Goal: Information Seeking & Learning: Understand process/instructions

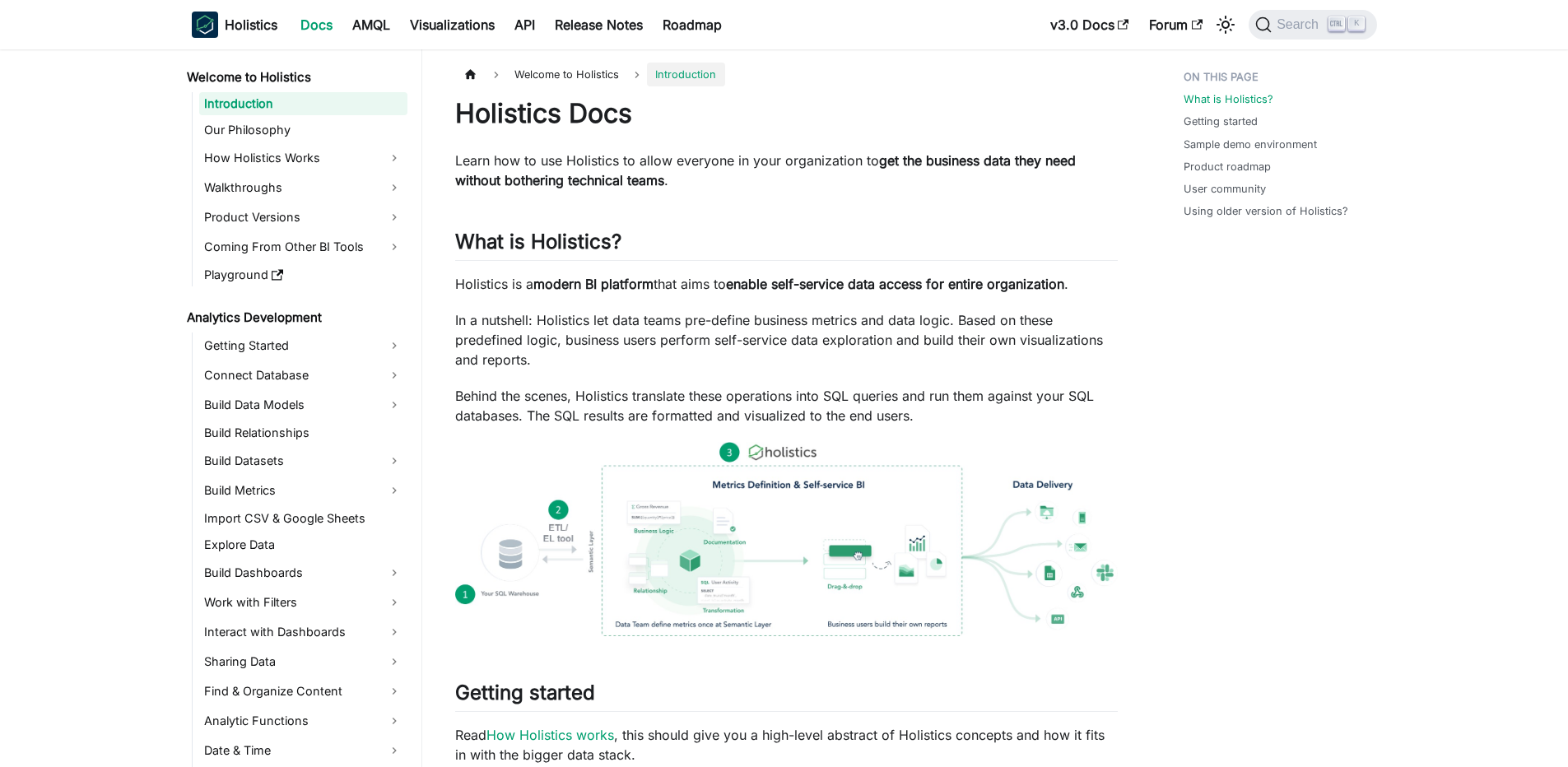
click at [1292, 45] on nav "Holistics Docs AMQL Visualizations API Release Notes Roadmap v3.0 Docs Forum Se…" at bounding box center [784, 24] width 1568 height 49
click at [1320, 19] on span "Search" at bounding box center [1300, 24] width 57 height 15
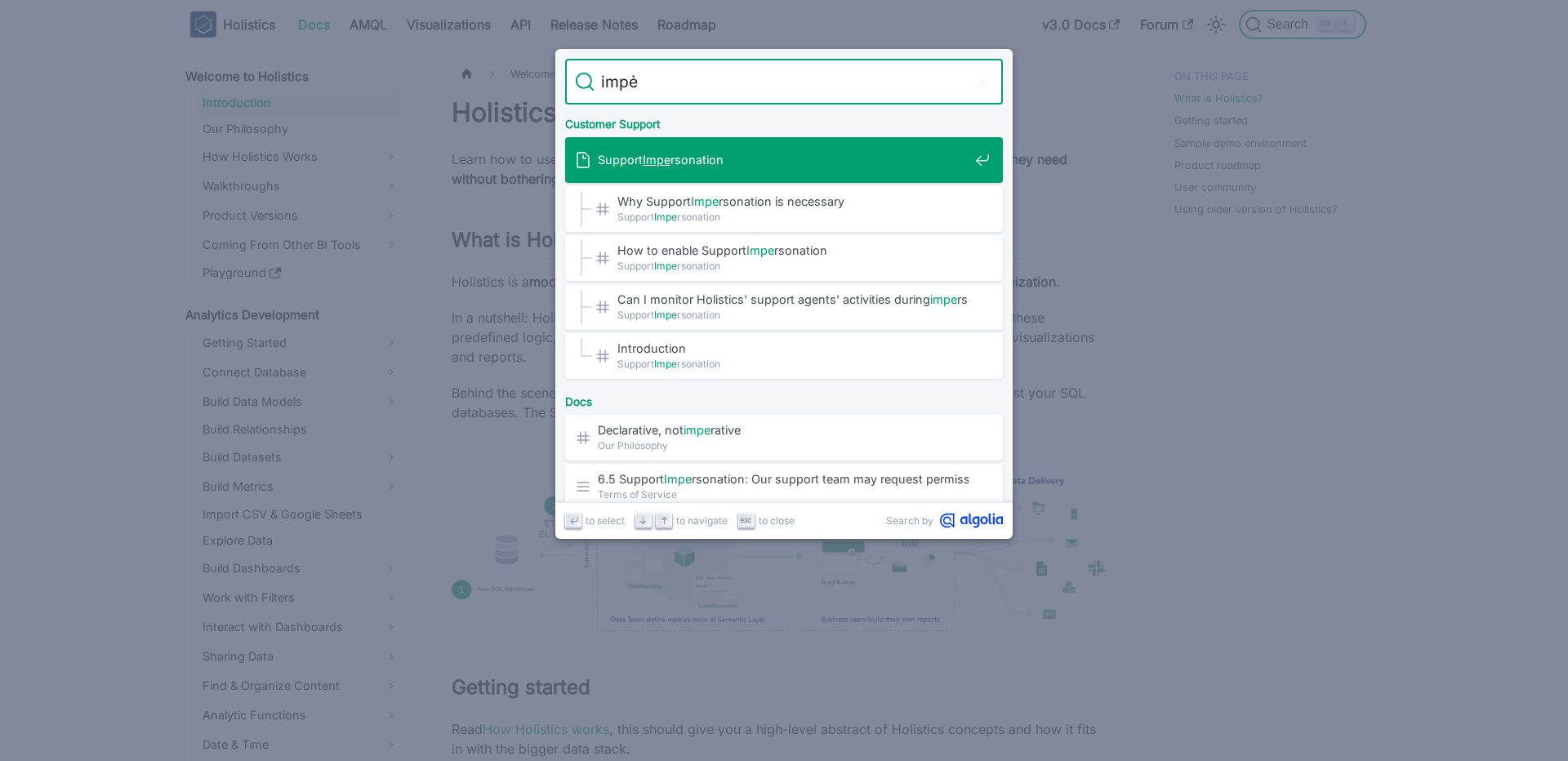
type input "imper"
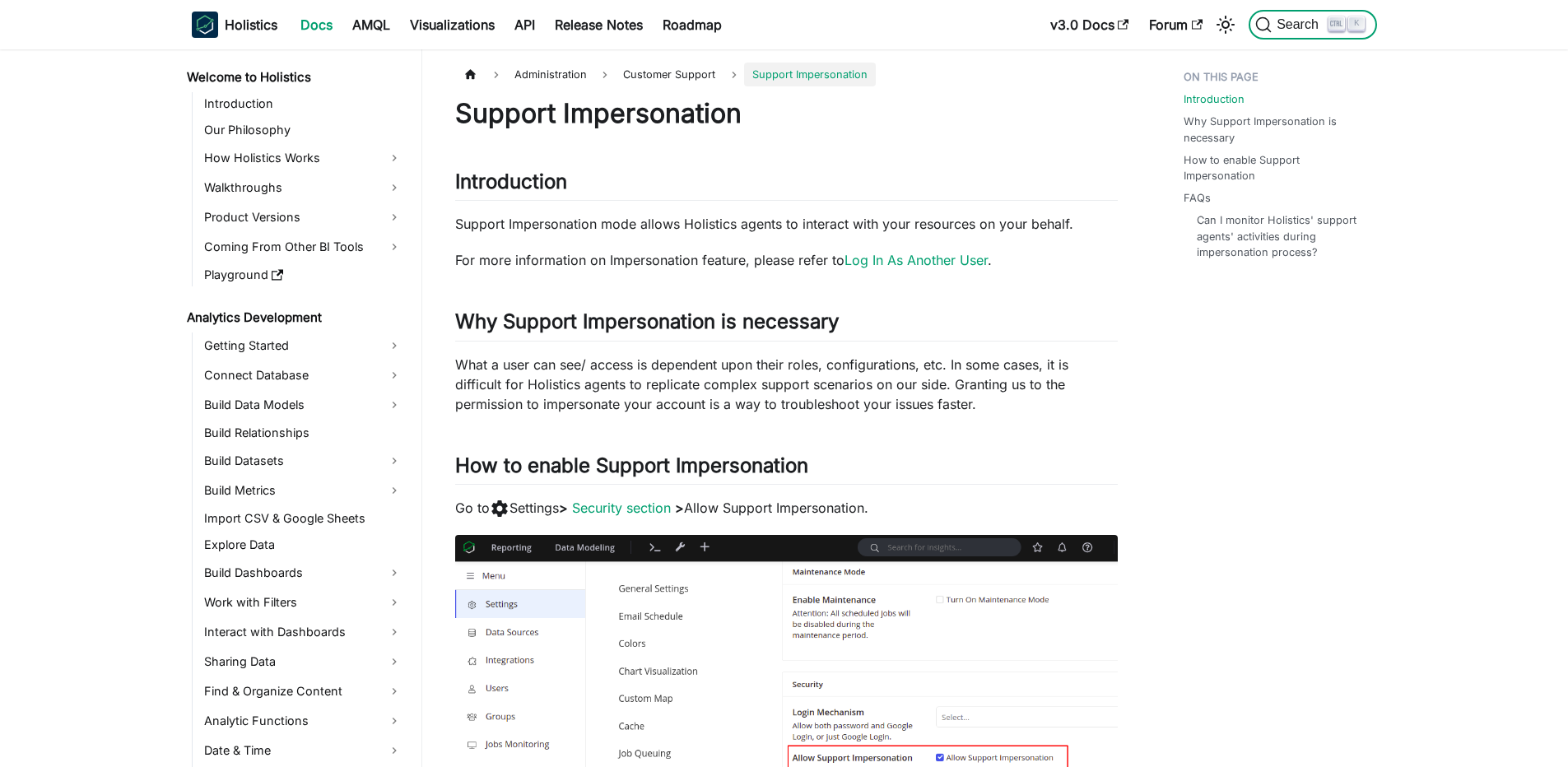
scroll to position [1747, 0]
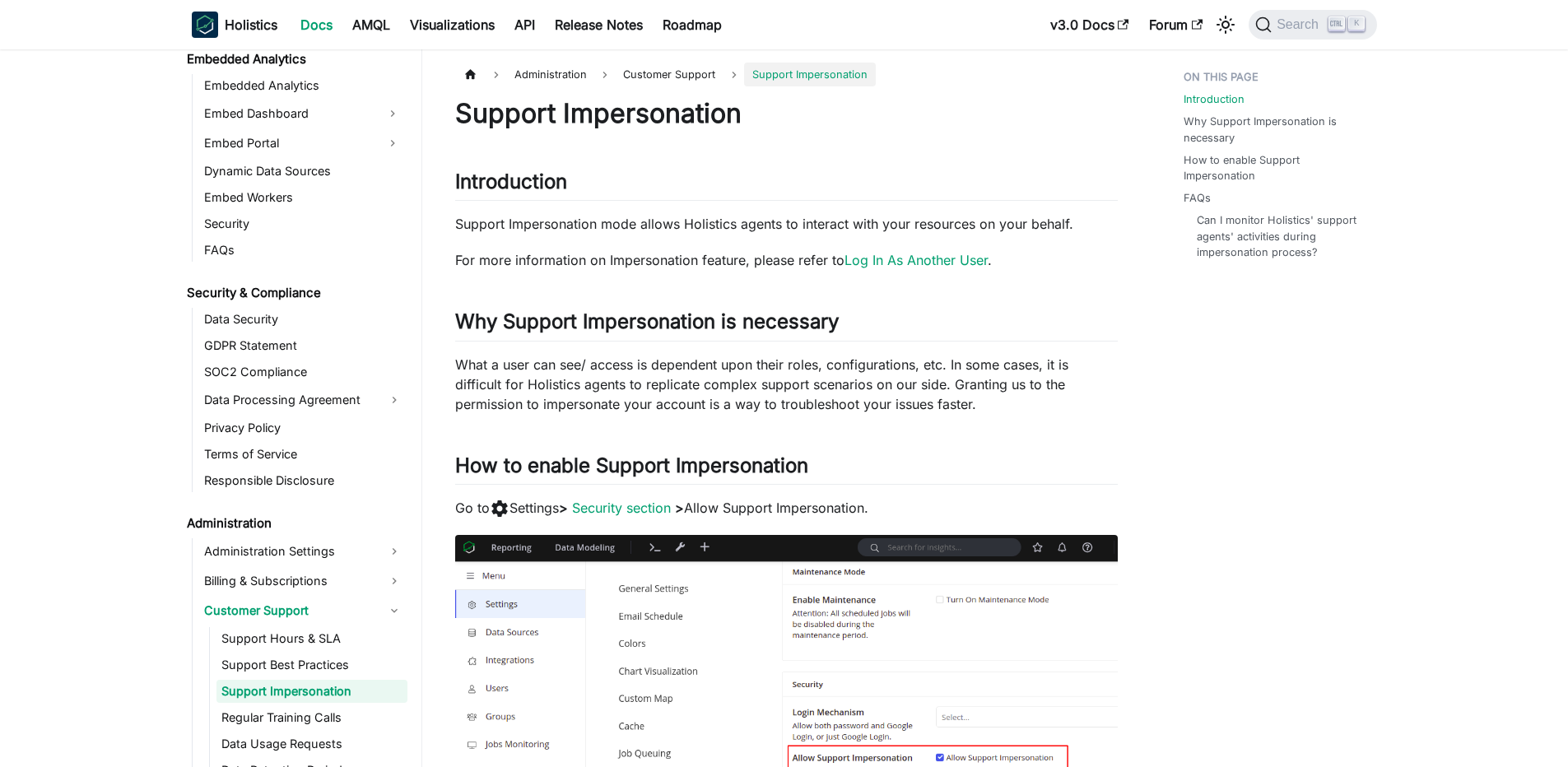
click at [692, 384] on p "What a user can see/ access is dependent upon their roles, configurations, etc.…" at bounding box center [786, 384] width 663 height 59
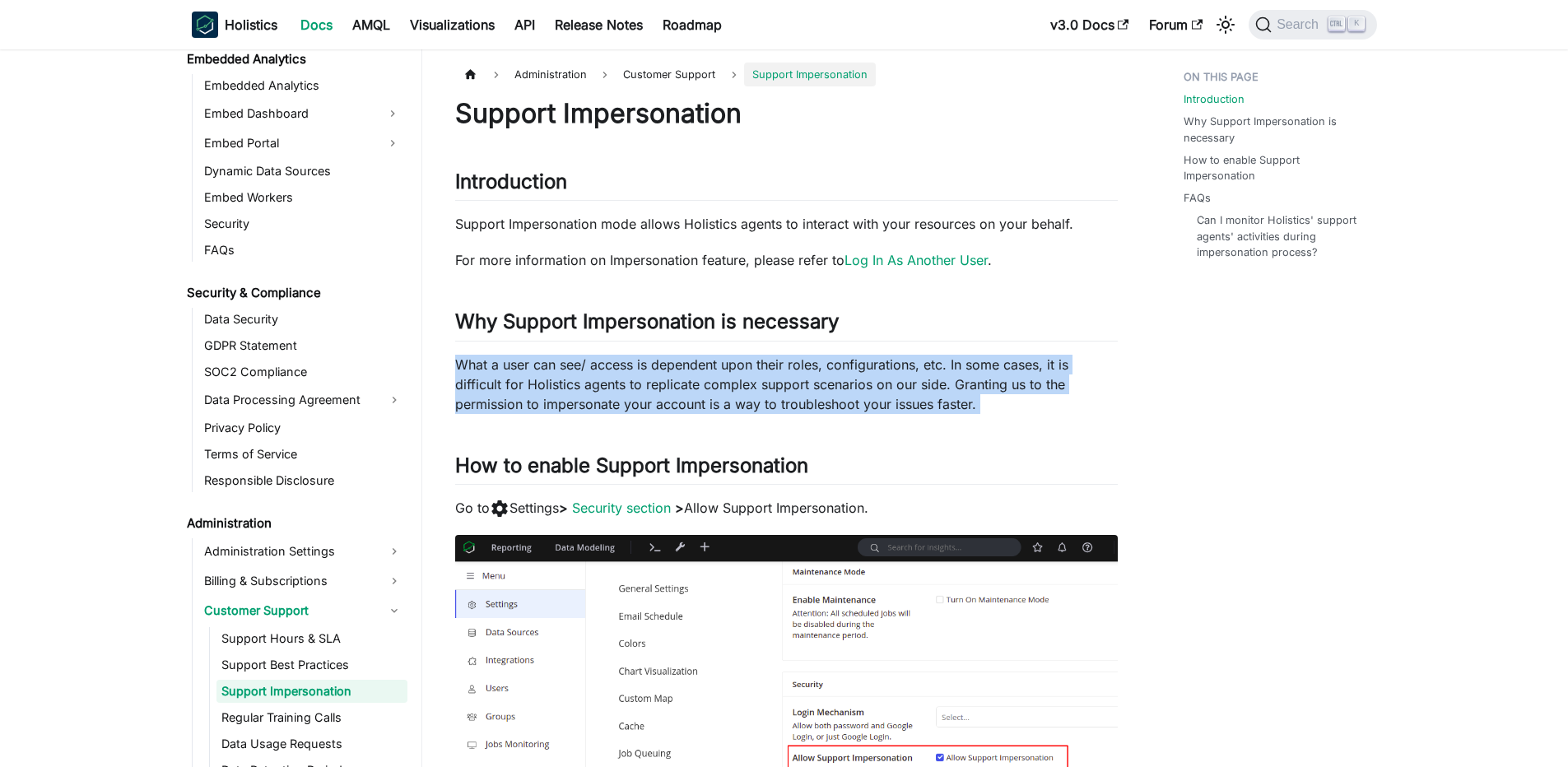
click at [692, 384] on p "What a user can see/ access is dependent upon their roles, configurations, etc.…" at bounding box center [786, 384] width 663 height 59
click at [513, 384] on p "What a user can see/ access is dependent upon their roles, configurations, etc.…" at bounding box center [786, 384] width 663 height 59
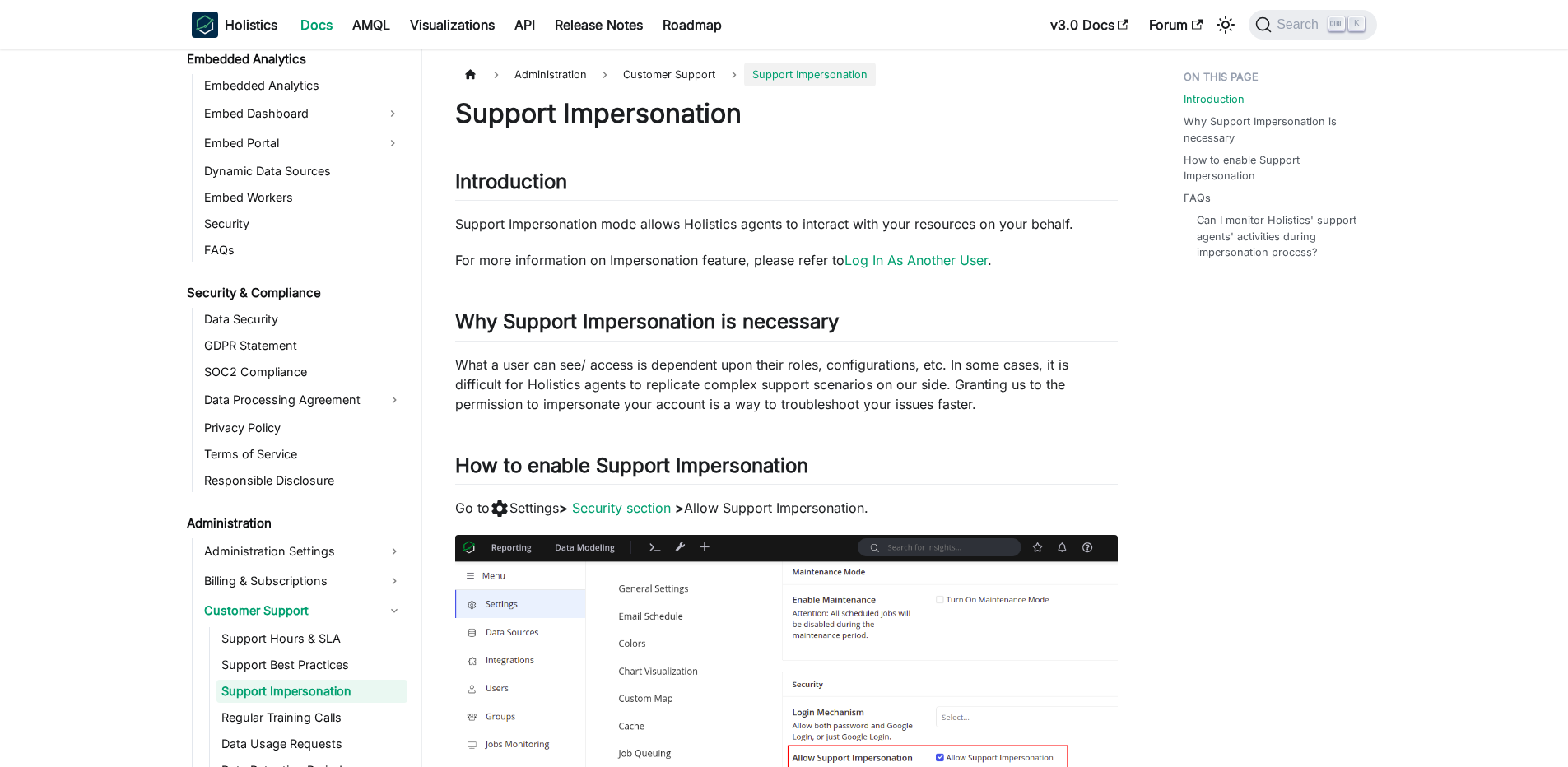
click at [586, 240] on div "Support Impersonation Introduction ​ Support Impersonation mode allows Holistic…" at bounding box center [786, 711] width 663 height 1228
click at [606, 226] on p "Support Impersonation mode allows Holistics agents to interact with your resour…" at bounding box center [786, 224] width 663 height 20
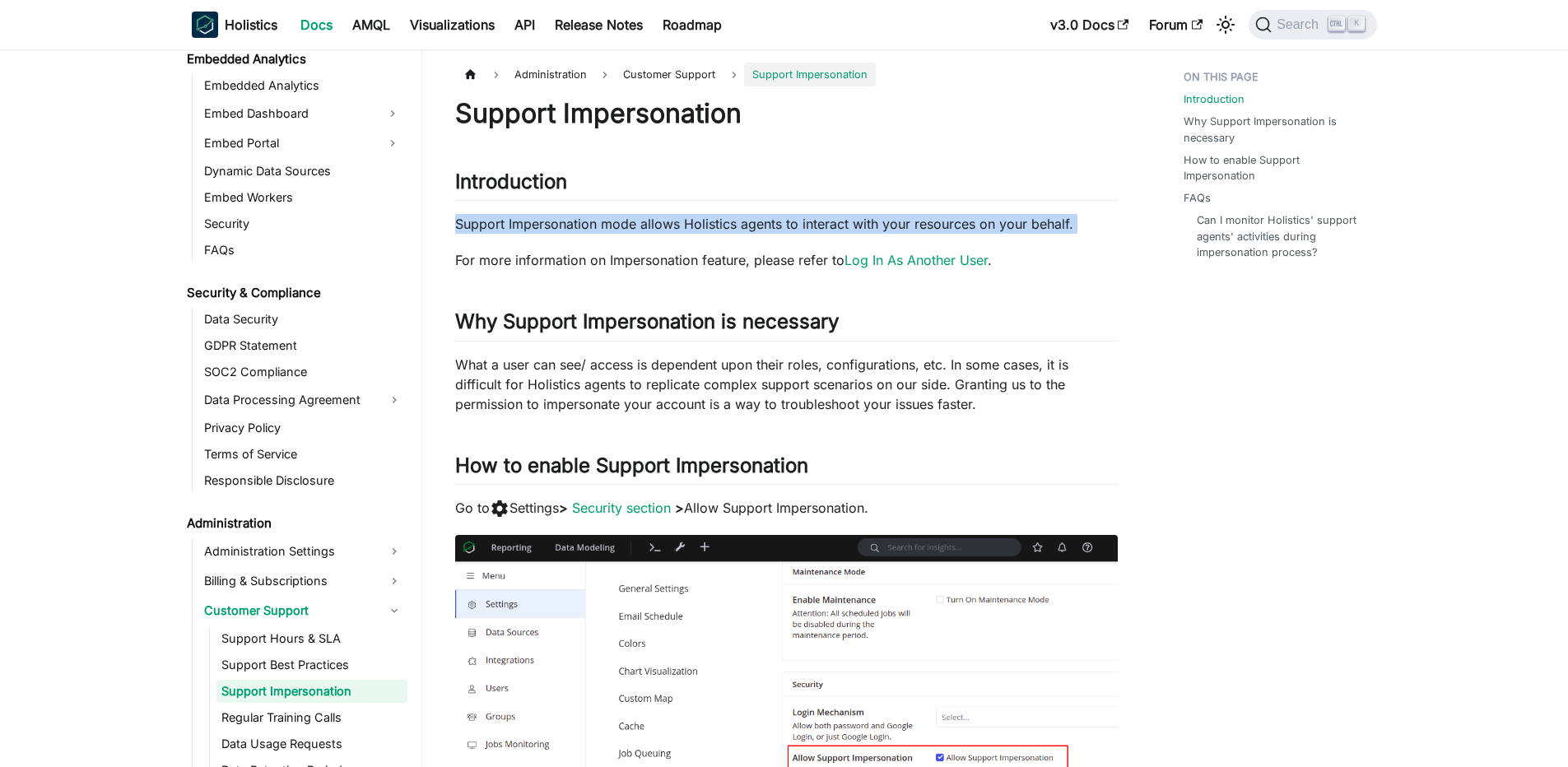
click at [606, 226] on p "Support Impersonation mode allows Holistics agents to interact with your resour…" at bounding box center [786, 224] width 663 height 20
click at [542, 225] on p "Support Impersonation mode allows Holistics agents to interact with your resour…" at bounding box center [786, 224] width 663 height 20
drag, startPoint x: 477, startPoint y: 234, endPoint x: 592, endPoint y: 270, distance: 120.5
click at [592, 270] on div "Support Impersonation Introduction ​ Support Impersonation mode allows Holistic…" at bounding box center [786, 711] width 663 height 1228
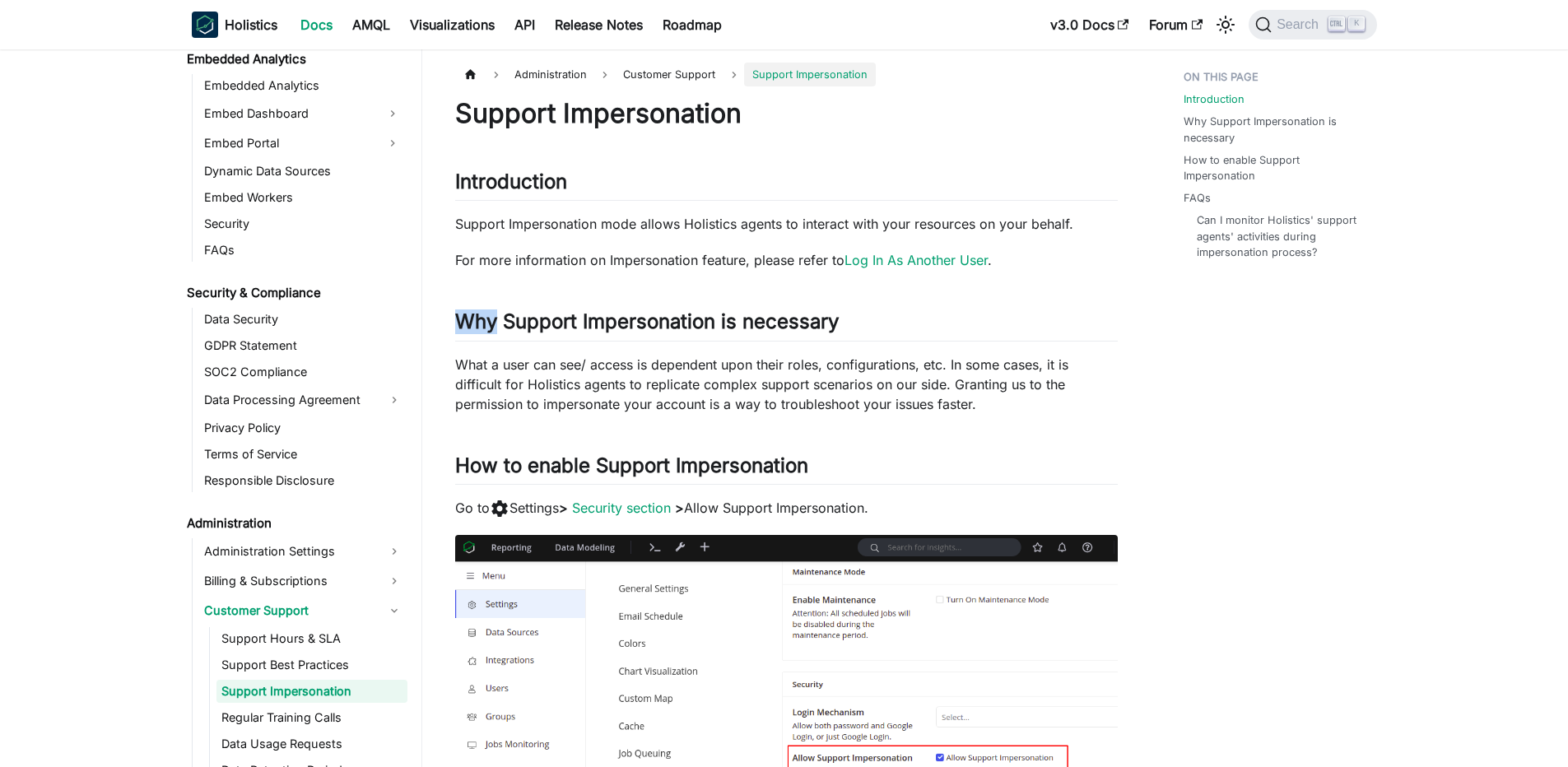
click at [592, 270] on div "Support Impersonation Introduction ​ Support Impersonation mode allows Holistic…" at bounding box center [786, 711] width 663 height 1228
click at [505, 369] on p "What a user can see/ access is dependent upon their roles, configurations, etc.…" at bounding box center [786, 384] width 663 height 59
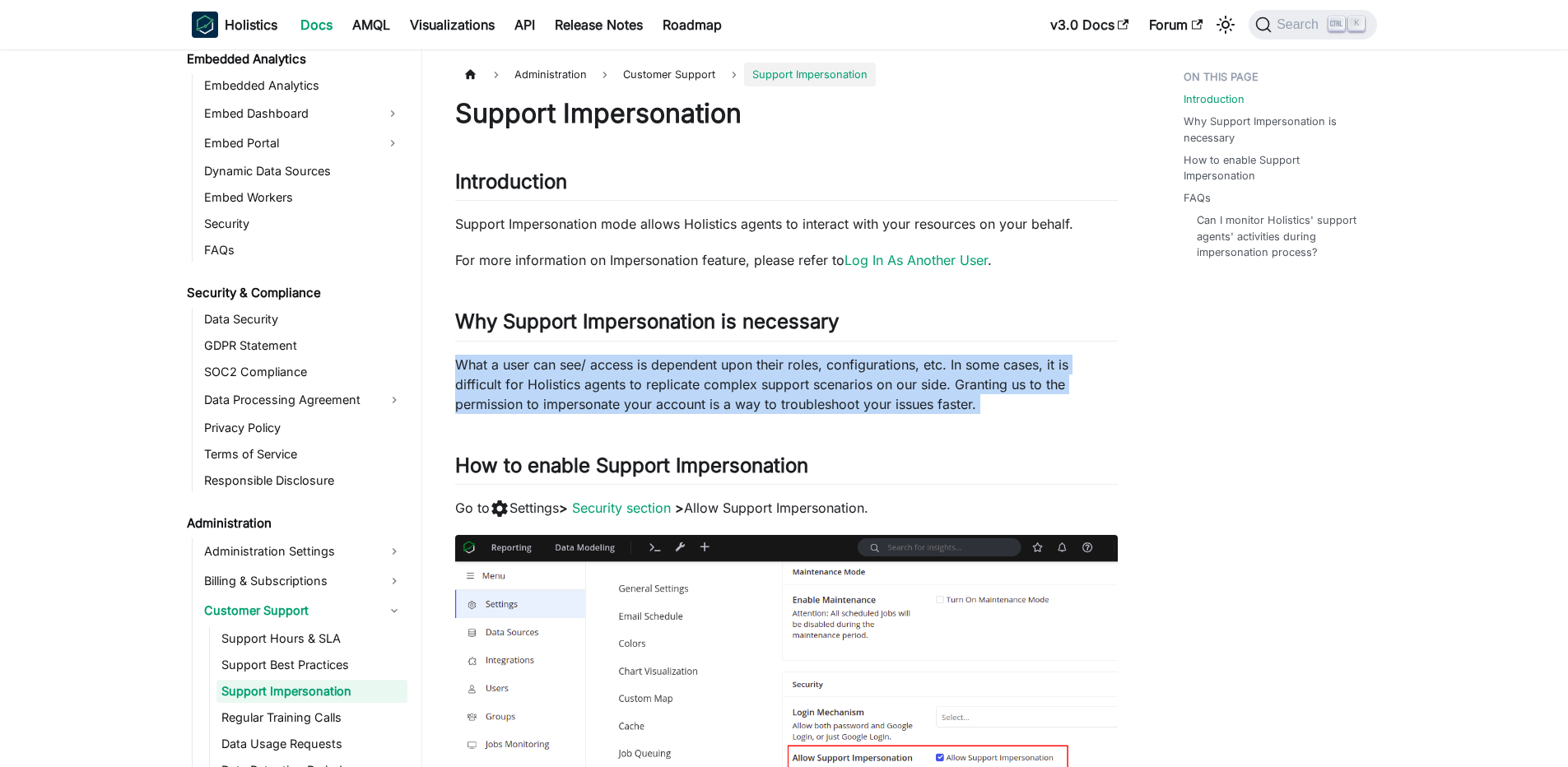
click at [505, 369] on p "What a user can see/ access is dependent upon their roles, configurations, etc.…" at bounding box center [786, 384] width 663 height 59
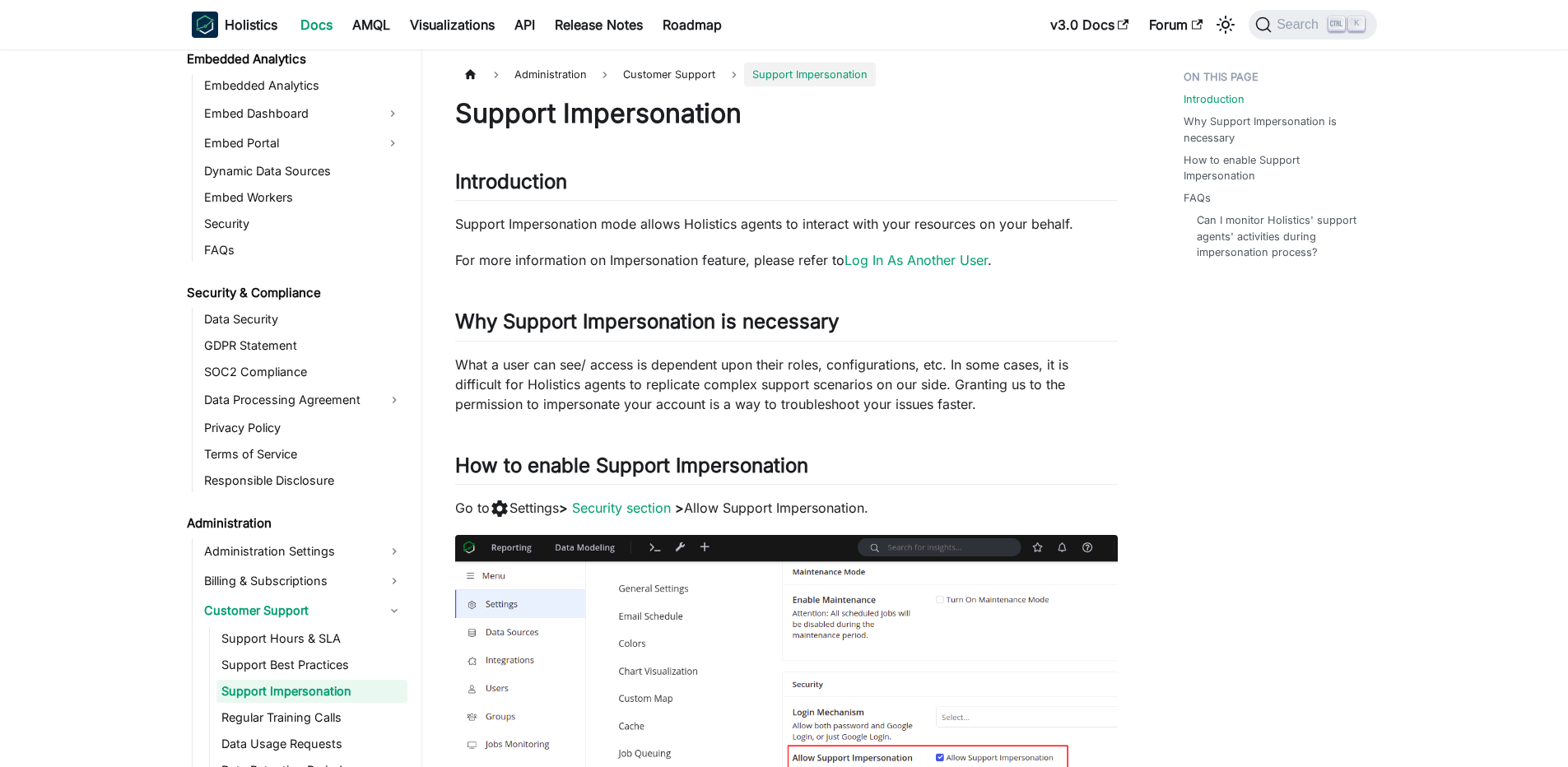
drag, startPoint x: 482, startPoint y: 369, endPoint x: 624, endPoint y: 366, distance: 142.0
click at [495, 368] on p "What a user can see/ access is dependent upon their roles, configurations, etc.…" at bounding box center [786, 384] width 663 height 59
drag, startPoint x: 624, startPoint y: 366, endPoint x: 840, endPoint y: 370, distance: 216.0
click at [840, 370] on p "What a user can see/ access is dependent upon their roles, configurations, etc.…" at bounding box center [786, 384] width 663 height 59
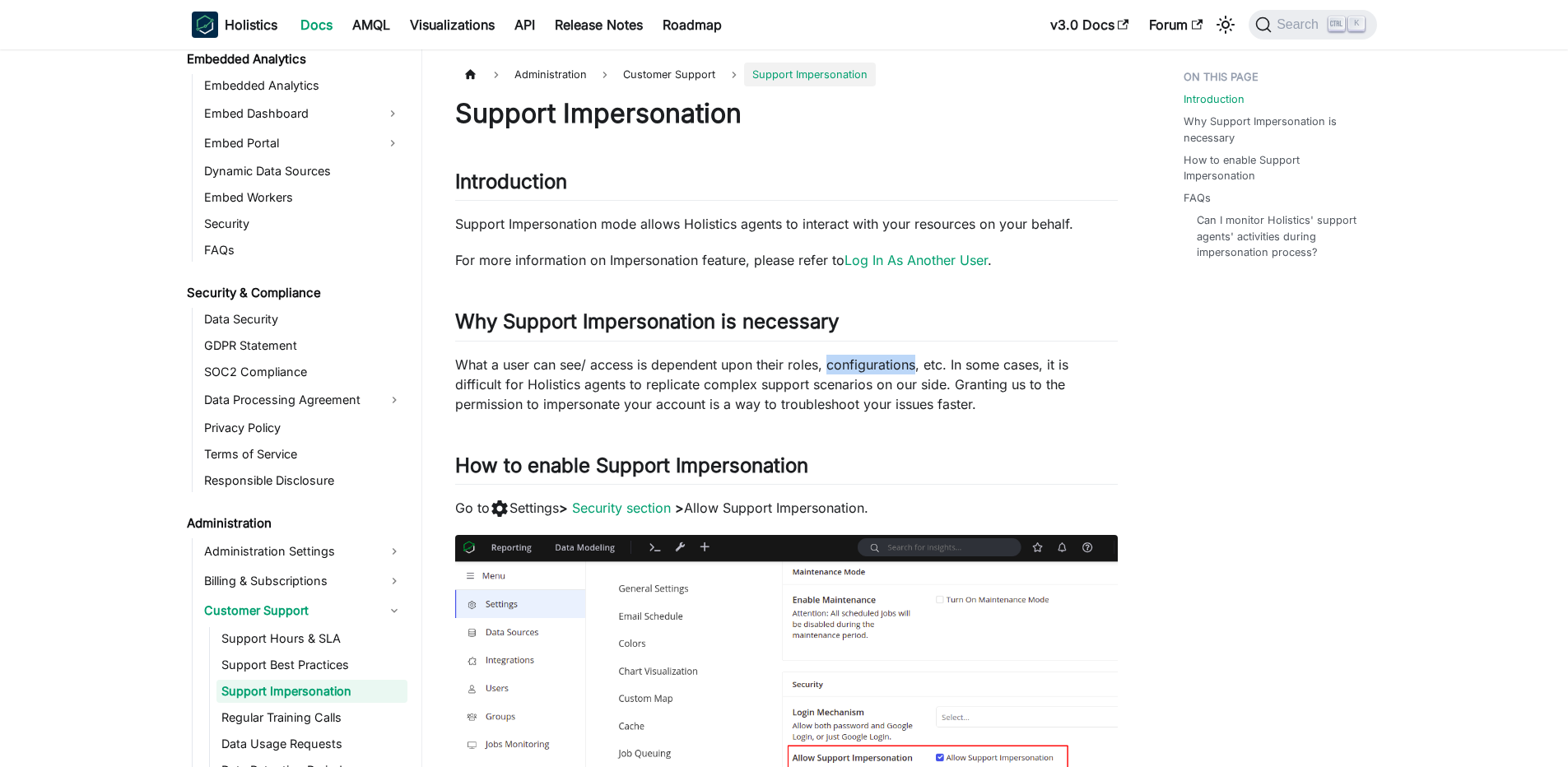
click at [840, 370] on p "What a user can see/ access is dependent upon their roles, configurations, etc.…" at bounding box center [786, 384] width 663 height 59
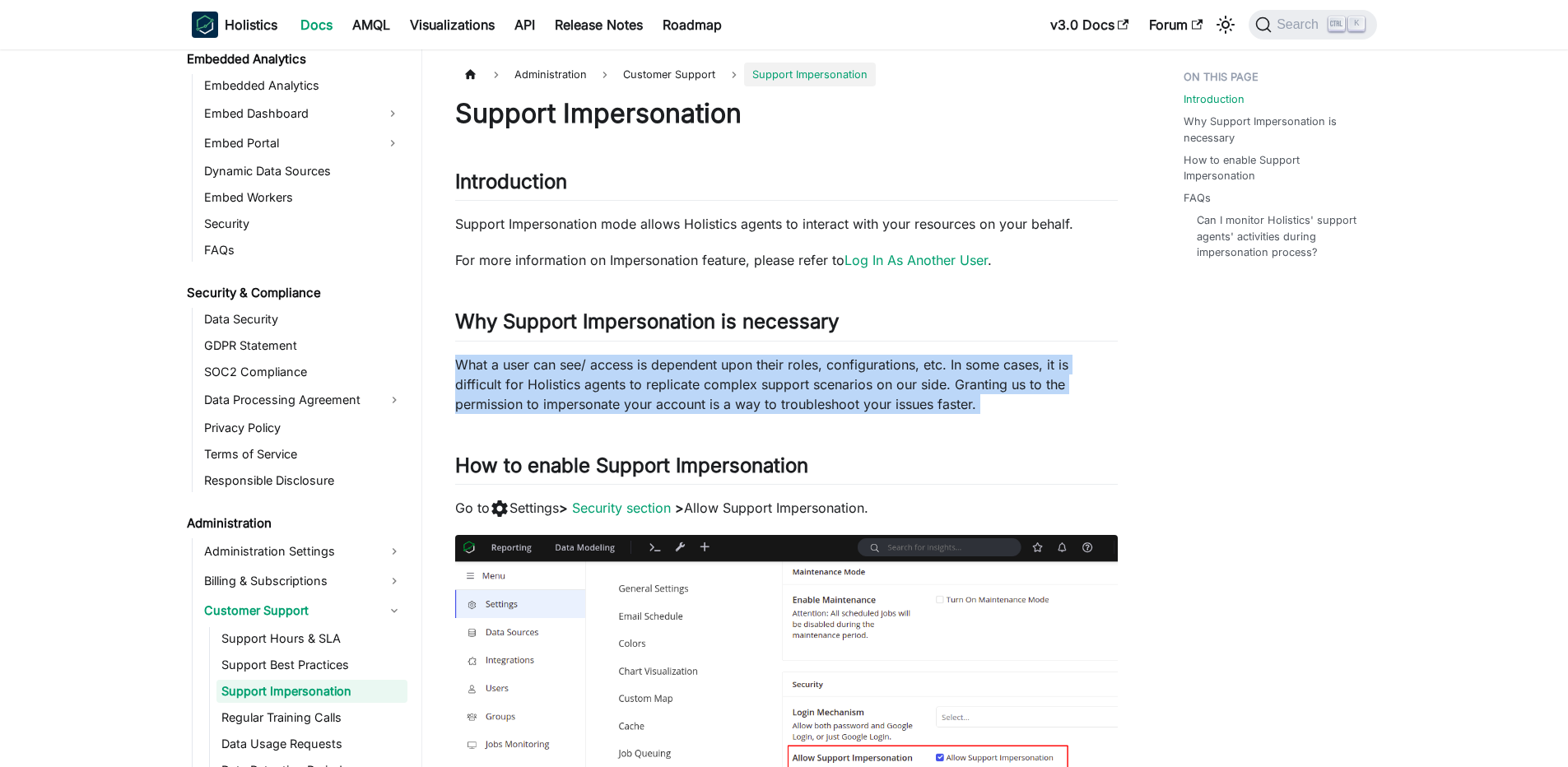
click at [840, 370] on p "What a user can see/ access is dependent upon their roles, configurations, etc.…" at bounding box center [786, 384] width 663 height 59
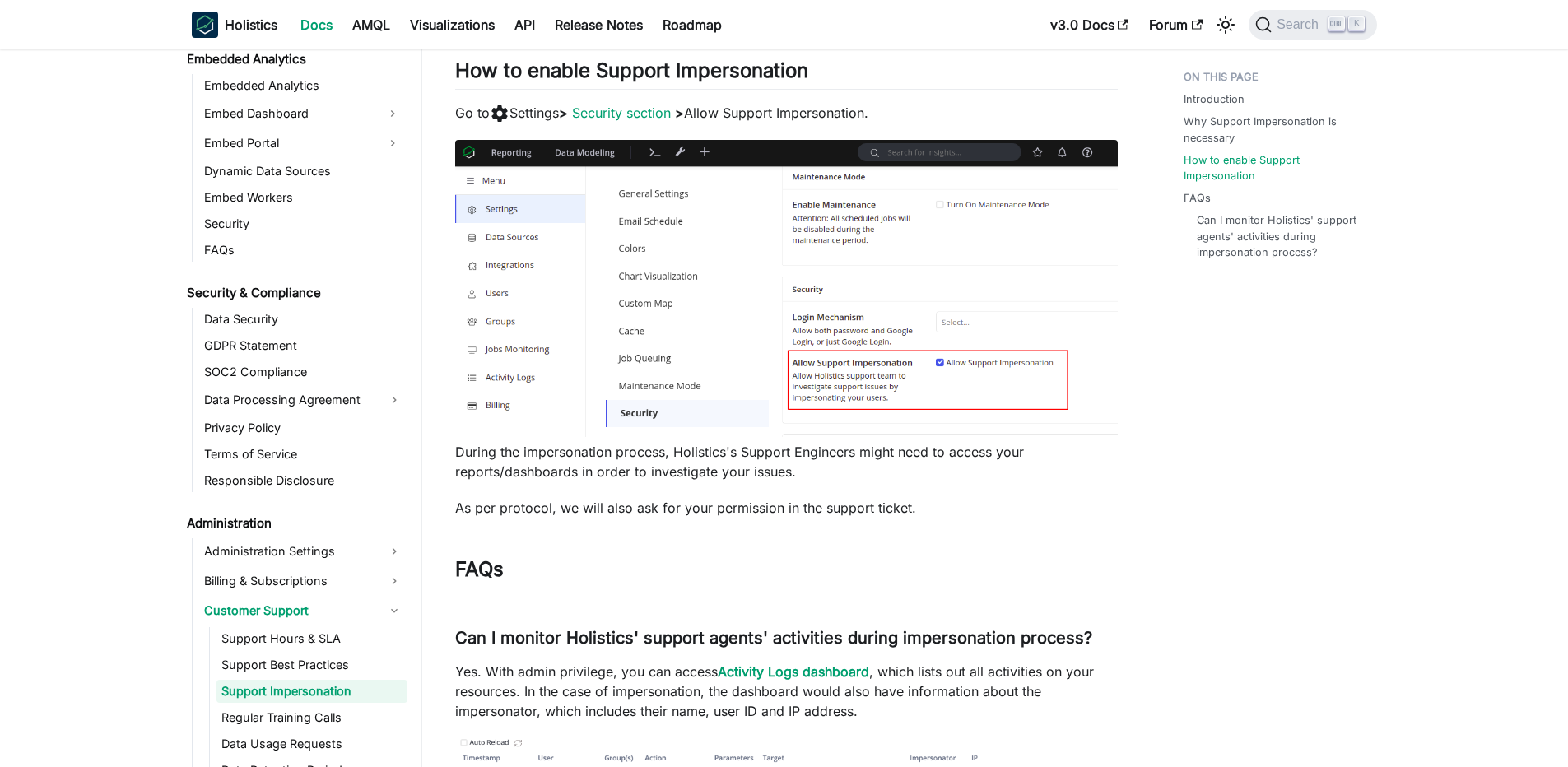
scroll to position [593, 0]
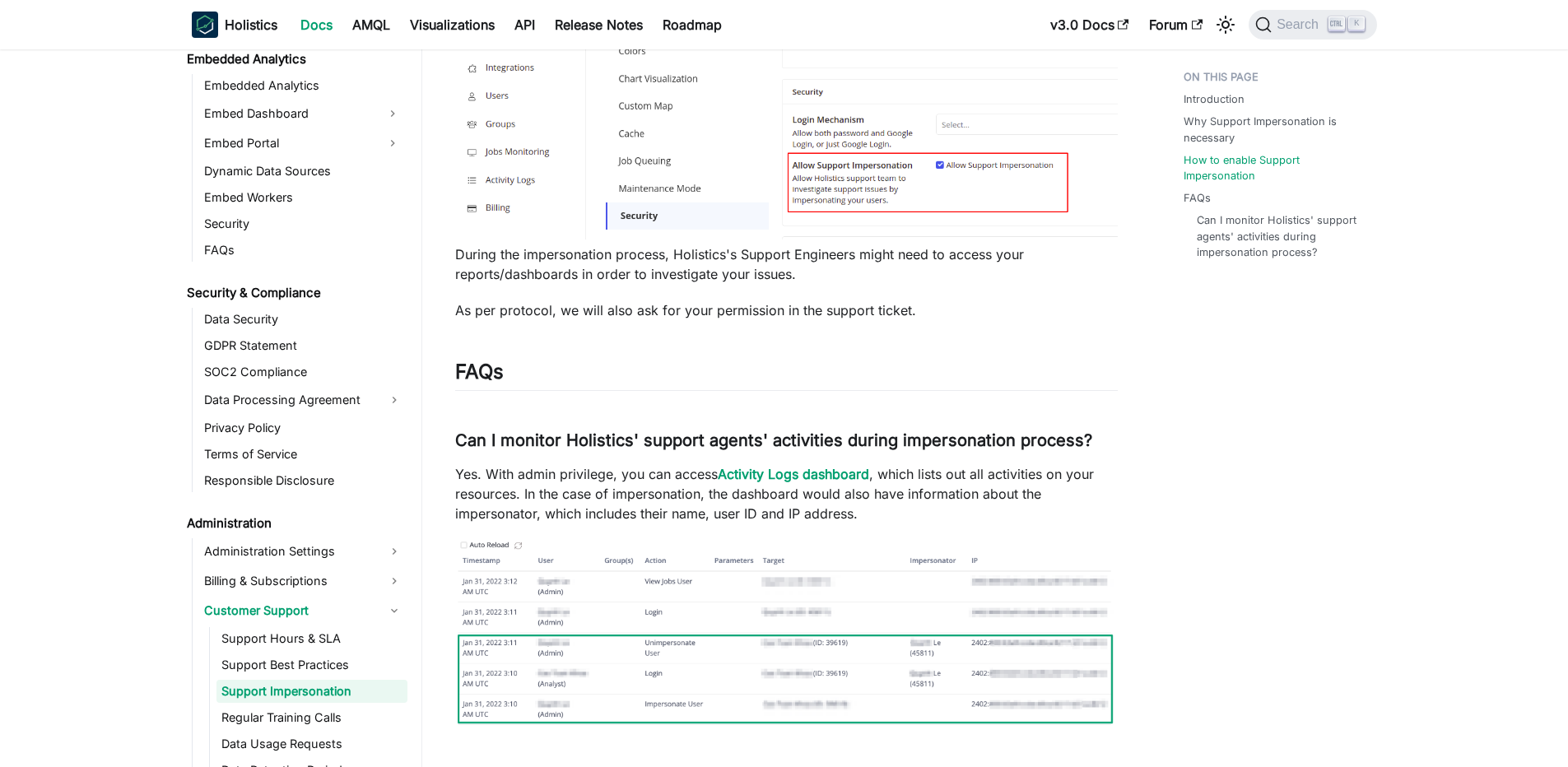
click at [507, 317] on p "As per protocol, we will also ask for your permission in the support ticket." at bounding box center [786, 310] width 663 height 20
